Goal: Download file/media

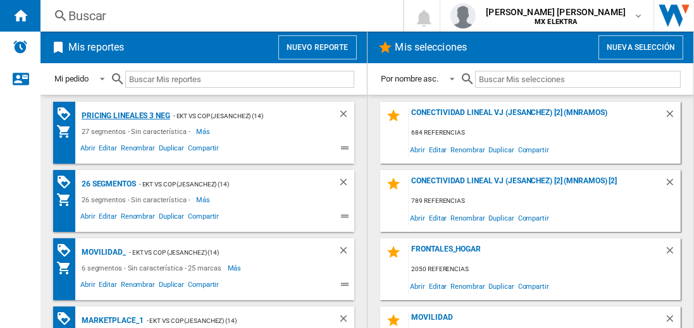
click at [125, 115] on div "Pricing lineales 3 neg" at bounding box center [124, 116] width 92 height 16
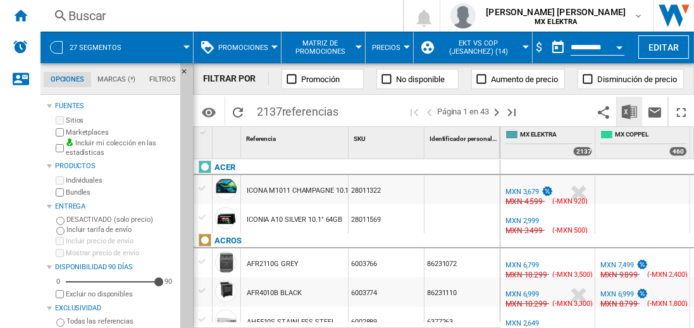
click at [630, 111] on img "Descargar en Excel" at bounding box center [628, 111] width 15 height 15
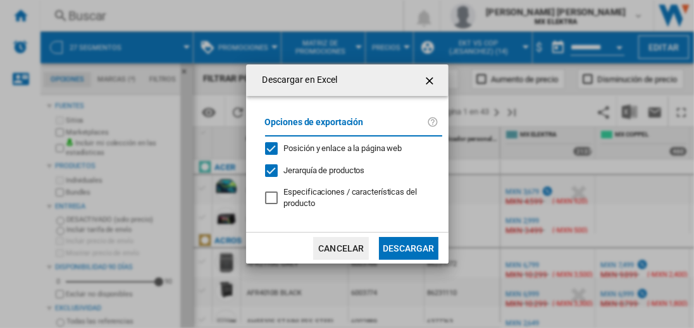
click at [408, 247] on button "Descargar" at bounding box center [408, 248] width 59 height 23
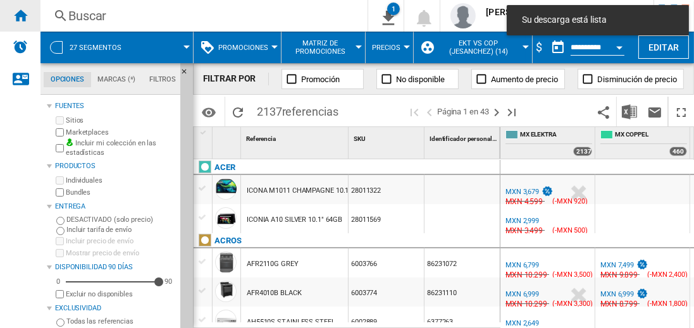
click at [20, 15] on ng-md-icon "Inicio" at bounding box center [20, 15] width 15 height 15
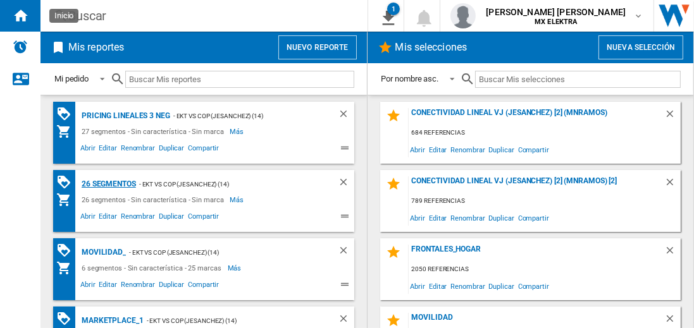
click at [109, 183] on div "26 segmentos" at bounding box center [107, 184] width 58 height 16
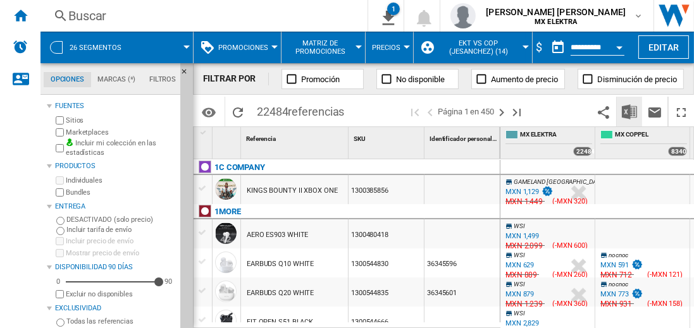
click at [630, 111] on img "Descargar en Excel" at bounding box center [628, 111] width 15 height 15
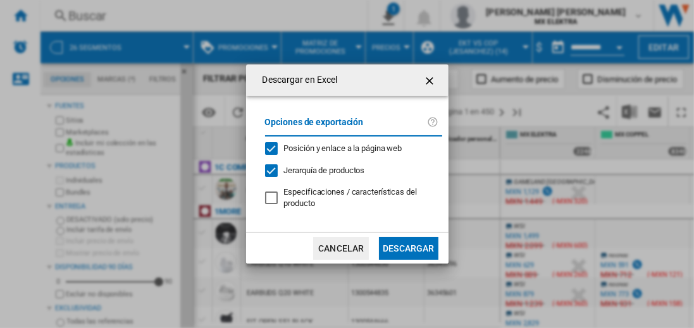
click at [408, 247] on button "Descargar" at bounding box center [408, 248] width 59 height 23
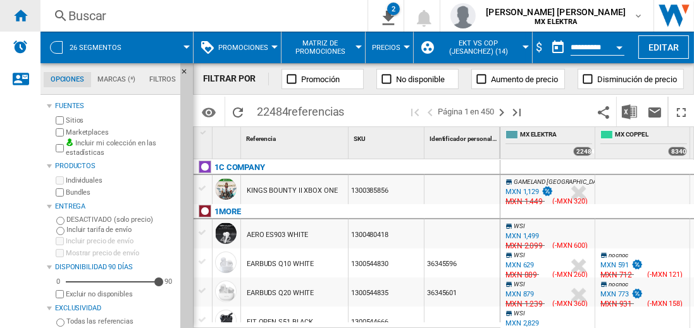
click at [20, 15] on ng-md-icon "Inicio" at bounding box center [20, 15] width 15 height 15
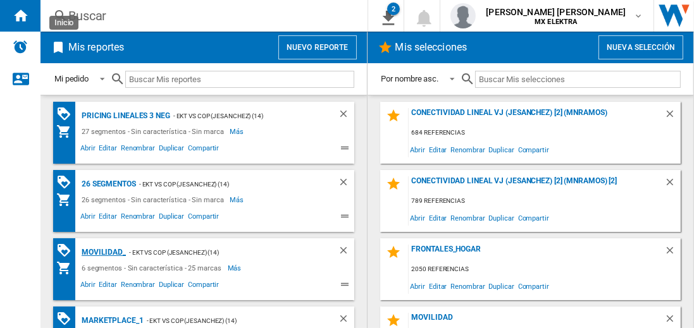
click at [101, 251] on div "MOVILIDAD_" at bounding box center [101, 253] width 47 height 16
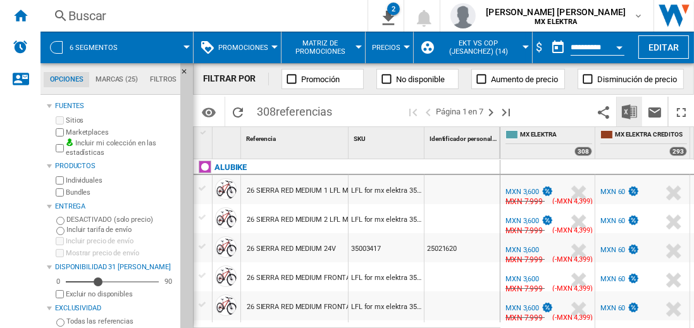
click at [630, 111] on img "Descargar en Excel" at bounding box center [628, 111] width 15 height 15
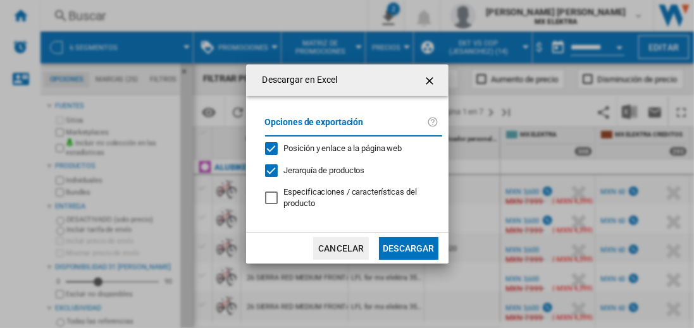
click at [408, 247] on button "Descargar" at bounding box center [408, 248] width 59 height 23
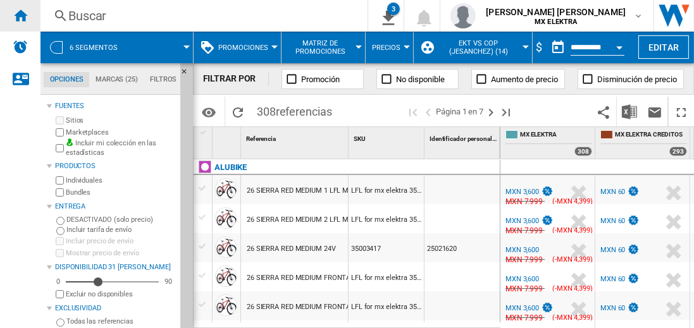
click at [20, 15] on ng-md-icon "Inicio" at bounding box center [20, 15] width 15 height 15
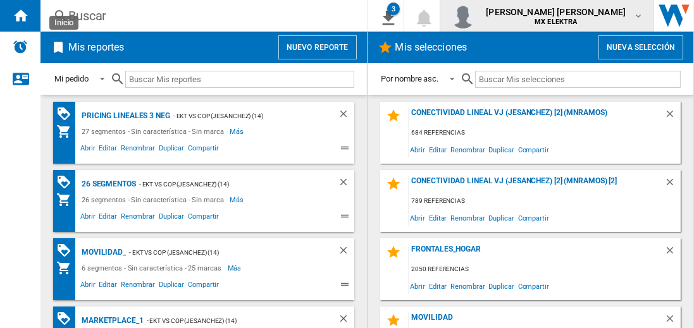
click at [568, 16] on span "[PERSON_NAME] [PERSON_NAME]" at bounding box center [556, 12] width 140 height 13
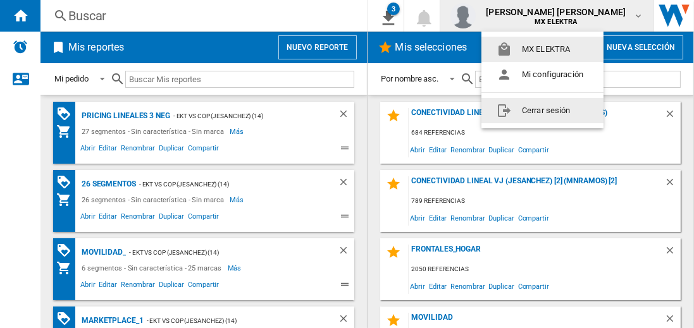
click at [542, 110] on button "Cerrar sesión" at bounding box center [542, 110] width 122 height 25
